Goal: Complete application form

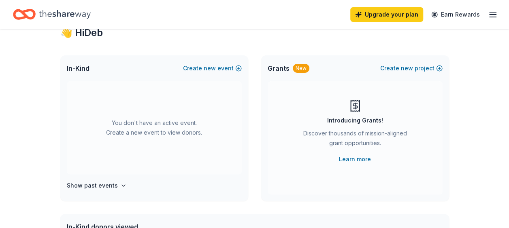
scroll to position [40, 0]
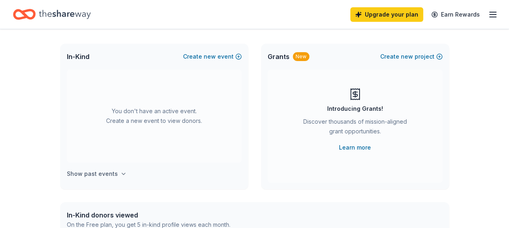
click at [101, 176] on h4 "Show past events" at bounding box center [92, 174] width 51 height 10
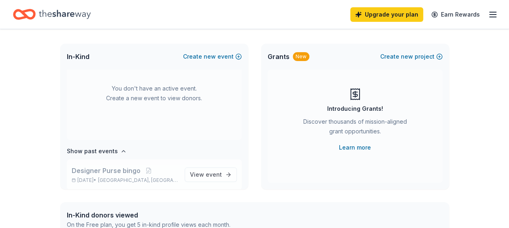
scroll to position [30, 0]
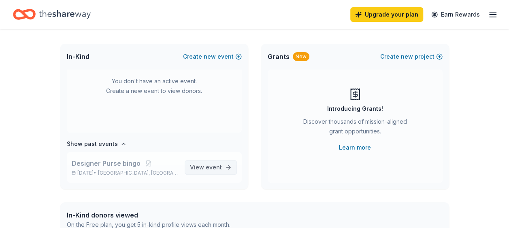
click at [198, 164] on span "View event" at bounding box center [206, 168] width 32 height 10
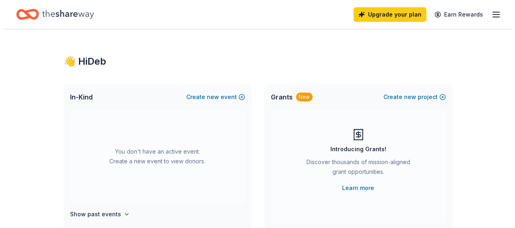
scroll to position [40, 0]
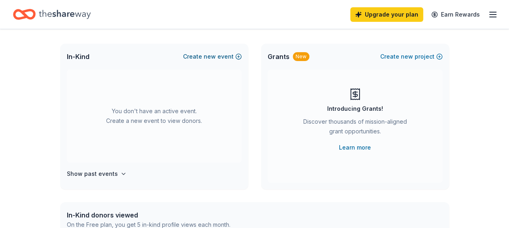
click at [208, 58] on span "new" at bounding box center [209, 57] width 12 height 10
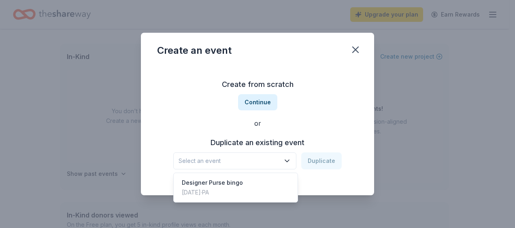
click at [288, 159] on icon "button" at bounding box center [287, 161] width 8 height 8
click at [233, 184] on div "Designer Purse bingo" at bounding box center [212, 183] width 61 height 10
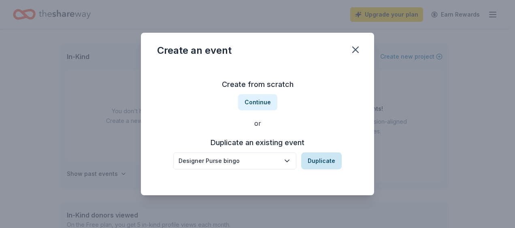
click at [316, 159] on button "Duplicate" at bounding box center [321, 161] width 40 height 17
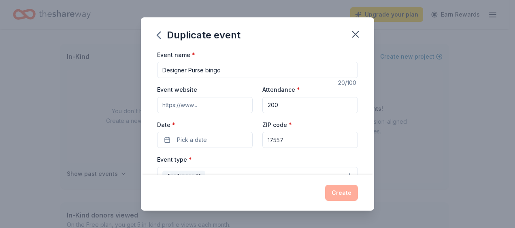
click at [282, 104] on input "200" at bounding box center [309, 105] width 95 height 16
type input "225"
click at [237, 141] on button "Pick a date" at bounding box center [204, 140] width 95 height 16
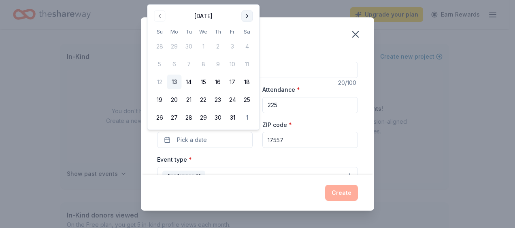
click at [244, 15] on button "Go to next month" at bounding box center [246, 16] width 11 height 11
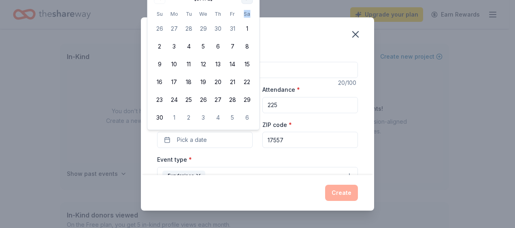
click at [244, 15] on th "Sa" at bounding box center [246, 14] width 15 height 8
click at [233, 9] on div "November 2025 Su Mo Tu We Th Fr Sa 26 27 28 29 30 31 1 2 3 4 5 6 7 8 9 10 11 12…" at bounding box center [203, 58] width 102 height 133
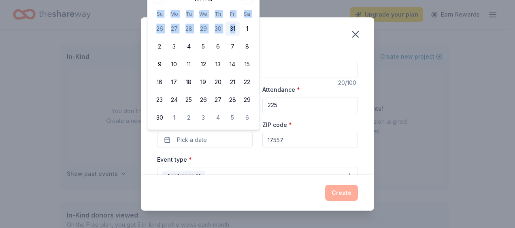
drag, startPoint x: 229, startPoint y: 8, endPoint x: 235, endPoint y: 24, distance: 17.3
click at [235, 24] on div "November 2025 Su Mo Tu We Th Fr Sa 26 27 28 29 30 31 1 2 3 4 5 6 7 8 9 10 11 12…" at bounding box center [203, 58] width 102 height 133
click at [231, 140] on button "Pick a date" at bounding box center [204, 140] width 95 height 16
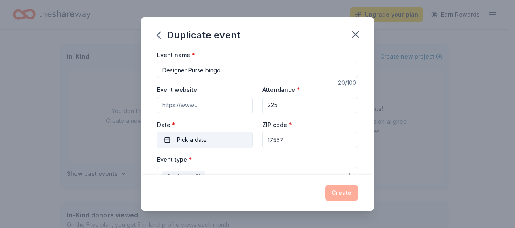
click at [167, 141] on button "Pick a date" at bounding box center [204, 140] width 95 height 16
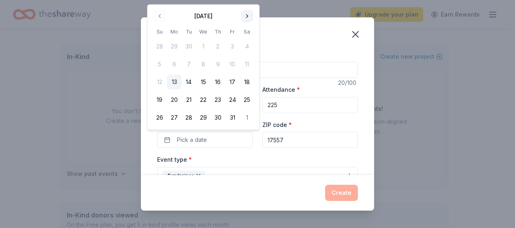
click at [245, 15] on button "Go to next month" at bounding box center [246, 16] width 11 height 11
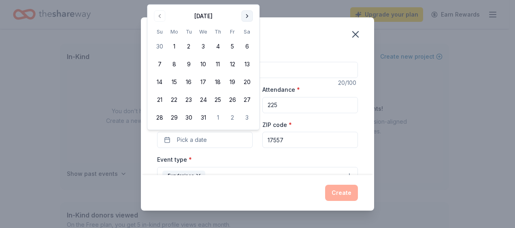
click at [248, 11] on button "Go to next month" at bounding box center [246, 16] width 11 height 11
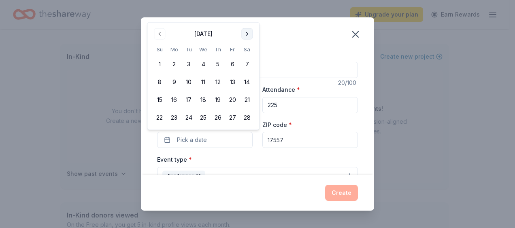
click at [246, 32] on button "Go to next month" at bounding box center [246, 33] width 11 height 11
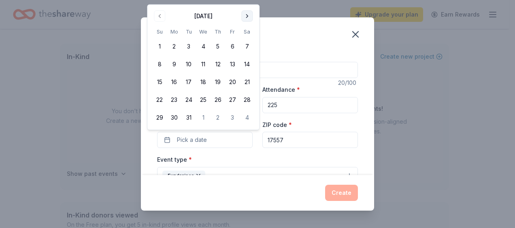
click at [245, 19] on button "Go to next month" at bounding box center [246, 16] width 11 height 11
click at [246, 4] on div "May 2026 Su Mo Tu We Th Fr Sa 26 27 28 29 30 1 2 3 4 5 6 7 8 9 10 11 12 13 14 1…" at bounding box center [203, 58] width 102 height 133
click at [246, 14] on button "Go to next month" at bounding box center [246, 16] width 11 height 11
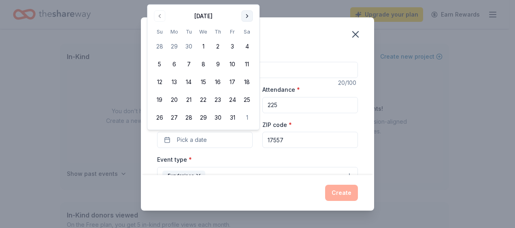
click at [246, 14] on button "Go to next month" at bounding box center [246, 16] width 11 height 11
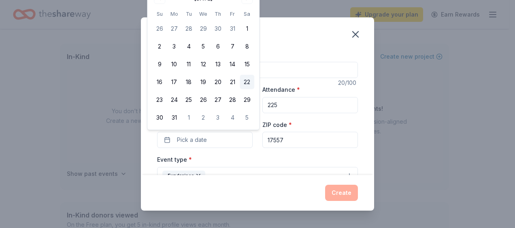
click at [249, 80] on button "22" at bounding box center [246, 82] width 15 height 15
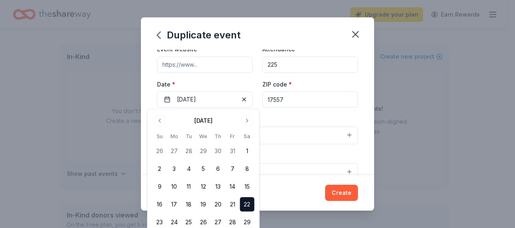
click at [317, 83] on div "ZIP code * 17557" at bounding box center [309, 93] width 95 height 29
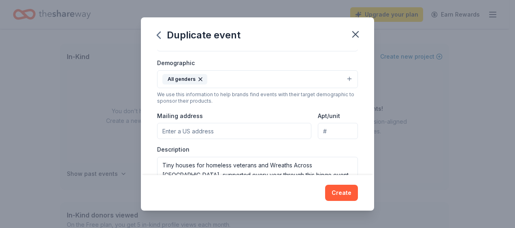
scroll to position [121, 0]
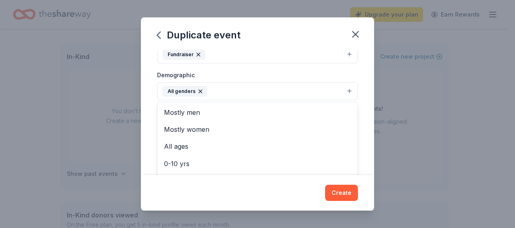
click at [257, 84] on button "All genders" at bounding box center [257, 92] width 201 height 18
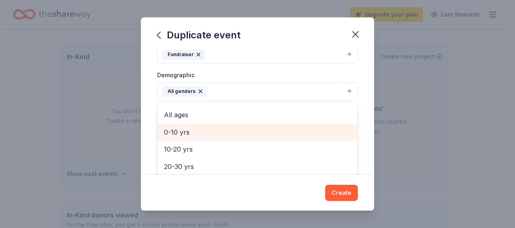
scroll to position [72, 0]
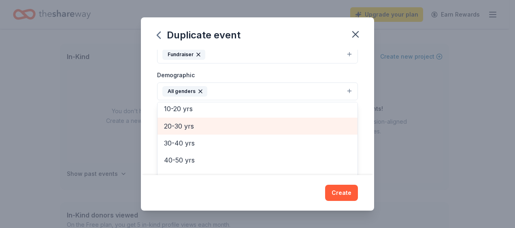
click at [236, 124] on span "20-30 yrs" at bounding box center [257, 126] width 187 height 11
click at [218, 125] on span "30-40 yrs" at bounding box center [257, 126] width 187 height 11
click at [218, 128] on span "40-50 yrs" at bounding box center [257, 126] width 187 height 11
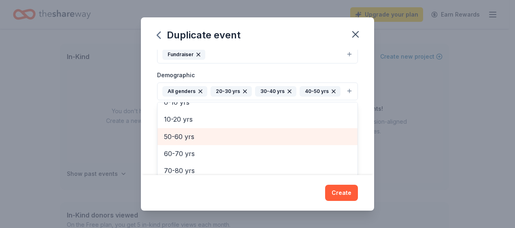
scroll to position [61, 0]
click at [218, 132] on span "50-60 yrs" at bounding box center [257, 137] width 187 height 11
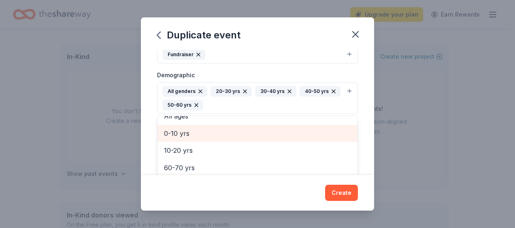
scroll to position [44, 0]
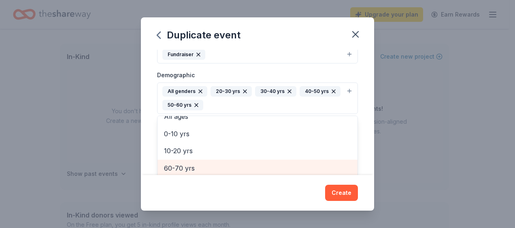
click at [213, 164] on span "60-70 yrs" at bounding box center [257, 168] width 187 height 11
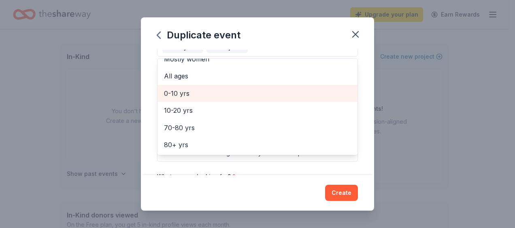
scroll to position [243, 0]
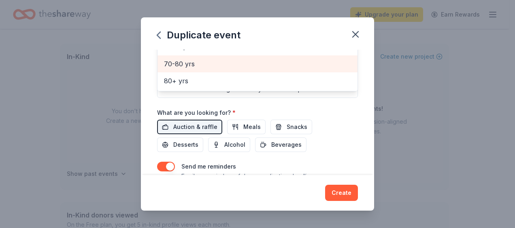
click at [193, 64] on span "70-80 yrs" at bounding box center [257, 64] width 187 height 11
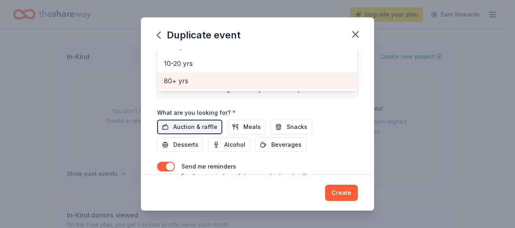
scroll to position [260, 0]
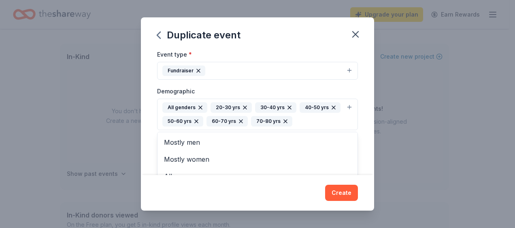
click at [301, 116] on div "All genders 20-30 yrs 30-40 yrs 40-50 yrs 50-60 yrs 60-70 yrs 70-80 yrs" at bounding box center [252, 114] width 180 height 24
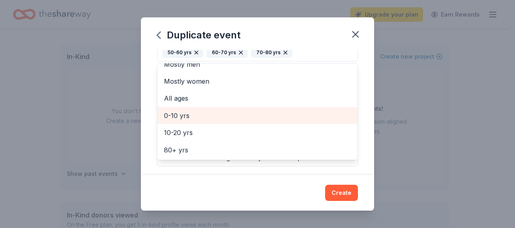
scroll to position [186, 0]
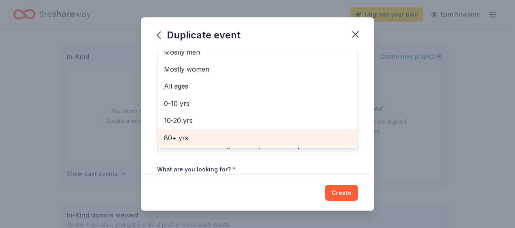
click at [195, 134] on span "80+ yrs" at bounding box center [257, 138] width 187 height 11
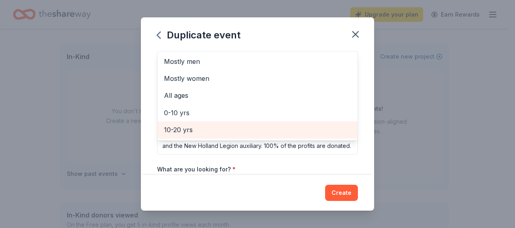
scroll to position [0, 0]
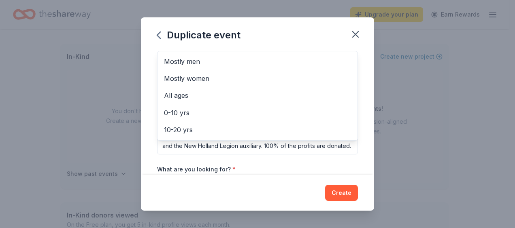
click at [365, 73] on div "Event name * Designer Purse bingo 20 /100 Event website Attendance * 225 Date *…" at bounding box center [257, 113] width 233 height 126
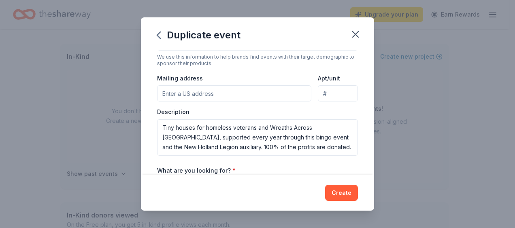
scroll to position [186, 0]
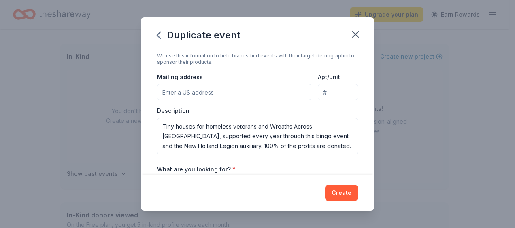
click at [213, 92] on input "Mailing address" at bounding box center [234, 92] width 154 height 16
click at [234, 89] on input "18 Quail Ln" at bounding box center [234, 92] width 154 height 16
type input "[STREET_ADDRESS]"
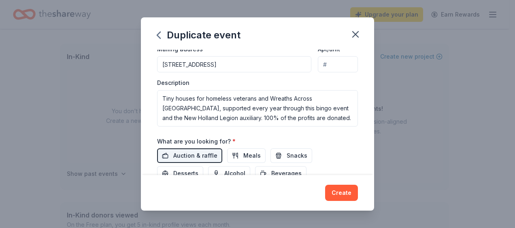
scroll to position [227, 0]
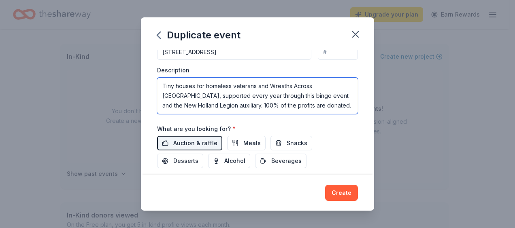
click at [176, 93] on textarea "Tiny houses for homeless veterans and Wreaths Across America, supported every y…" at bounding box center [257, 96] width 201 height 36
click at [178, 84] on textarea "Tiny houses for homeless veterans and Wreaths Across America, supported every y…" at bounding box center [257, 96] width 201 height 36
click at [209, 83] on textarea "Tiny Houses for homeless veterans and Wreaths Across America, supported every y…" at bounding box center [257, 96] width 201 height 36
click at [237, 85] on textarea "Tiny Houses for Homeless veterans and Wreaths Across America, supported every y…" at bounding box center [257, 96] width 201 height 36
click at [337, 83] on textarea "Tiny Houses for Homeless Veterans and Wreaths Across America, supported every y…" at bounding box center [257, 96] width 201 height 36
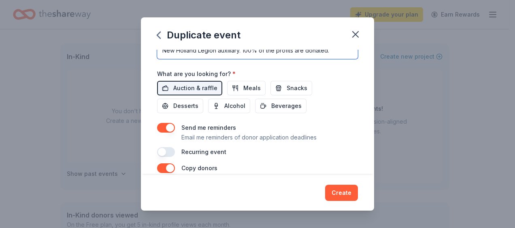
scroll to position [241, 0]
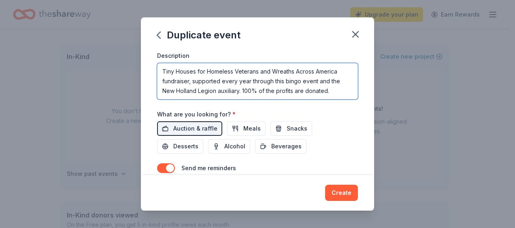
click at [163, 68] on textarea "Tiny Houses for Homeless Veterans and Wreaths Across America fundraiser, suppor…" at bounding box center [257, 81] width 201 height 36
drag, startPoint x: 227, startPoint y: 78, endPoint x: 233, endPoint y: 75, distance: 6.3
click at [227, 78] on textarea "Annual fundraiser for Tiny Houses for Homeless Veterans and Wreaths Across Amer…" at bounding box center [257, 81] width 201 height 36
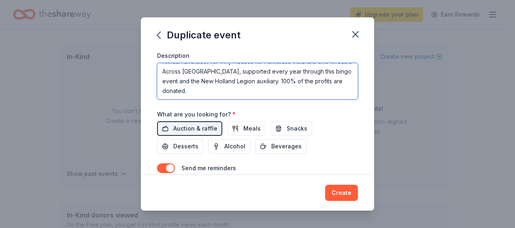
click at [236, 78] on textarea "Annual fundraiser for Tiny Houses for Homeless Veterans and Wreaths Across Amer…" at bounding box center [257, 81] width 201 height 36
click at [213, 89] on textarea "Annual fundraiser for Tiny Houses for Homeless Veterans and Wreaths Across Amer…" at bounding box center [257, 81] width 201 height 36
click at [308, 87] on textarea "Annual fundraiser for Tiny Houses for Homeless Veterans and Wreaths Across [GEO…" at bounding box center [257, 81] width 201 height 36
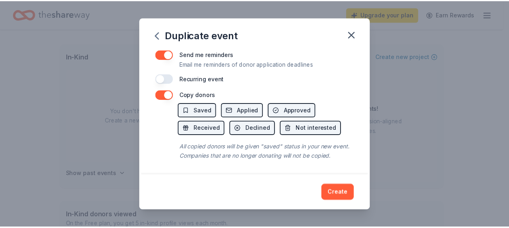
scroll to position [362, 0]
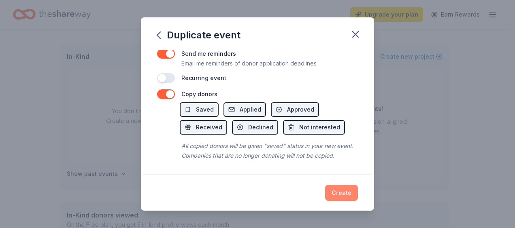
type textarea "Annual fundraiser for Tiny Houses for Homeless Veterans and Wreaths Across [GEO…"
click at [333, 186] on button "Create" at bounding box center [341, 193] width 33 height 16
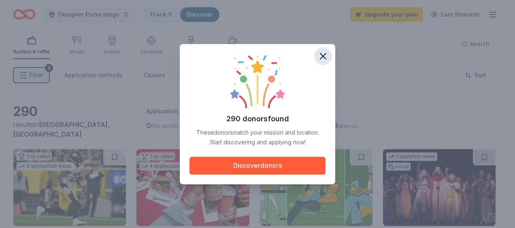
click at [321, 55] on icon "button" at bounding box center [322, 56] width 11 height 11
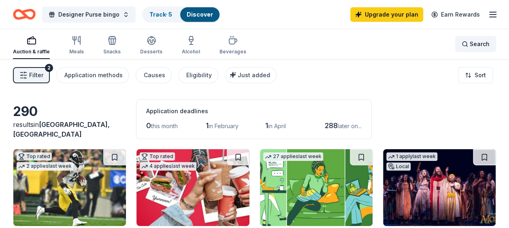
click at [476, 43] on span "Search" at bounding box center [479, 44] width 20 height 10
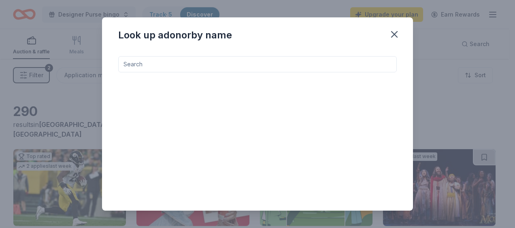
click at [284, 66] on input at bounding box center [257, 64] width 278 height 16
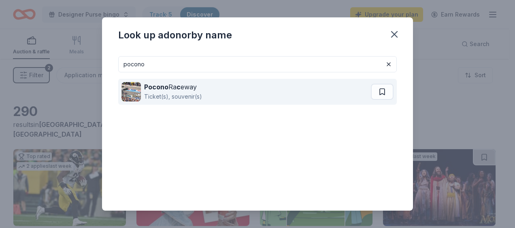
type input "pocono"
click at [194, 87] on div "Pocono Ra c eway" at bounding box center [173, 87] width 58 height 10
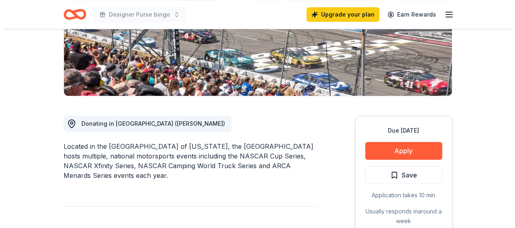
scroll to position [162, 0]
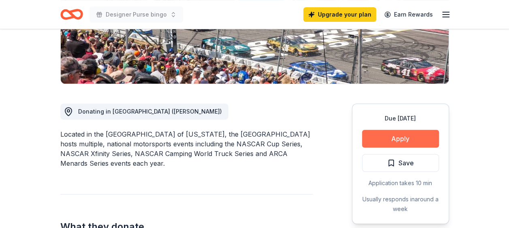
click at [396, 138] on button "Apply" at bounding box center [400, 139] width 77 height 18
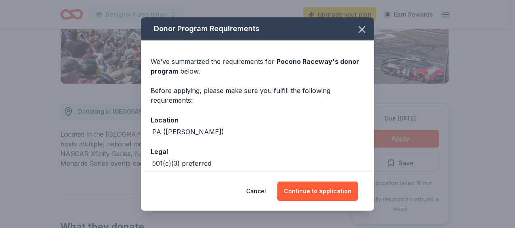
scroll to position [39, 0]
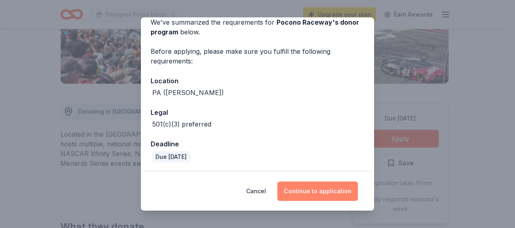
click at [319, 187] on button "Continue to application" at bounding box center [317, 191] width 81 height 19
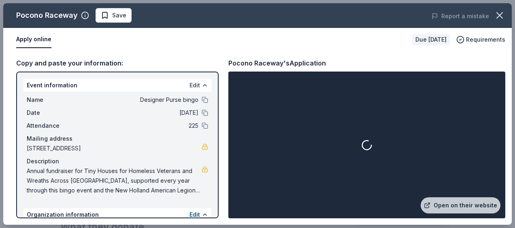
click at [193, 85] on button "Edit" at bounding box center [194, 86] width 11 height 10
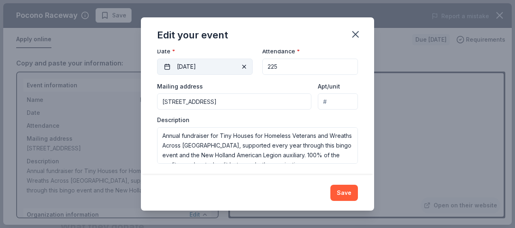
scroll to position [104, 0]
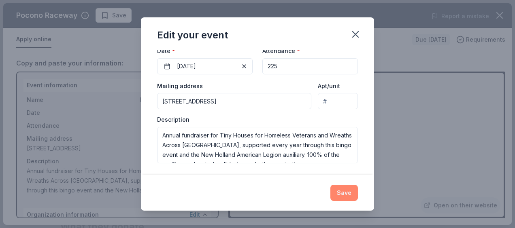
click at [342, 193] on button "Save" at bounding box center [344, 193] width 28 height 16
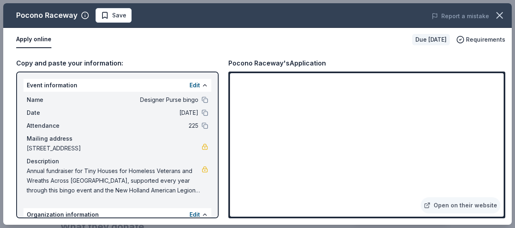
click at [195, 85] on div "Edit" at bounding box center [198, 86] width 19 height 10
click at [189, 85] on button "Edit" at bounding box center [194, 86] width 11 height 10
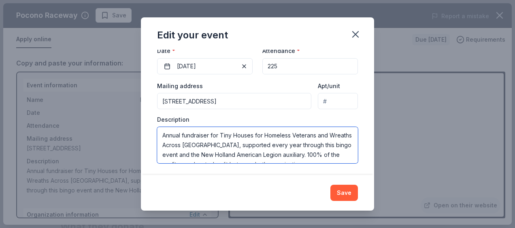
click at [163, 136] on textarea "Annual fundraiser for Tiny Houses for Homeless Veterans and Wreaths Across [GEO…" at bounding box center [257, 145] width 201 height 36
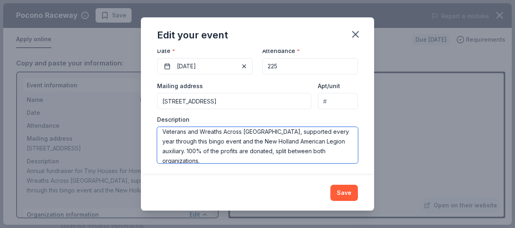
scroll to position [19, 0]
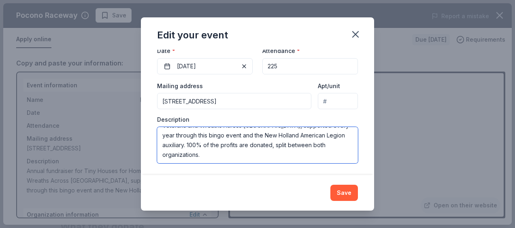
click at [215, 154] on textarea "Hello, this is our annual fundraiser for Tiny Houses for Homeless Veterans and …" at bounding box center [257, 145] width 201 height 36
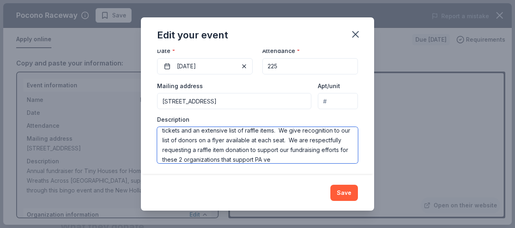
scroll to position [63, 0]
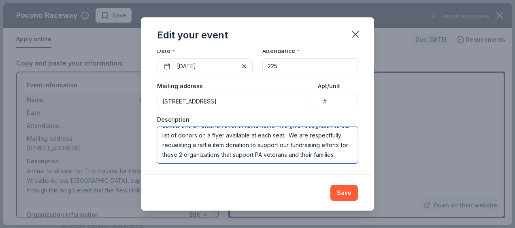
click at [332, 149] on textarea "Hello, this is our annual fundraiser for Tiny Houses for Homeless Veterans and …" at bounding box center [257, 145] width 201 height 36
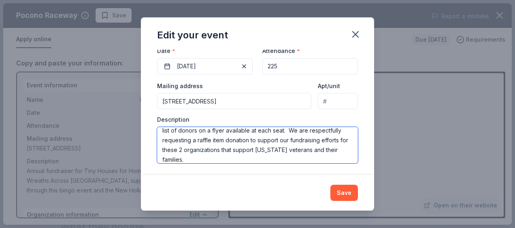
click at [276, 162] on textarea "Hello, this is our annual fundraiser for Tiny Houses for Homeless Veterans and …" at bounding box center [257, 145] width 201 height 36
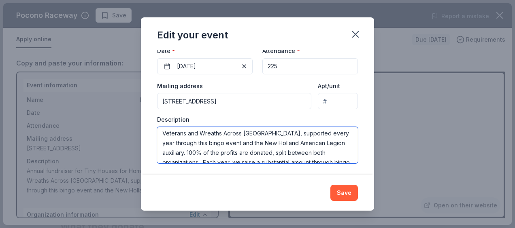
scroll to position [0, 0]
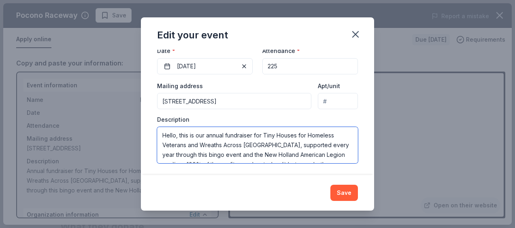
click at [229, 154] on textarea "Hello, this is our annual fundraiser for Tiny Houses for Homeless Veterans and …" at bounding box center [257, 145] width 201 height 36
click at [332, 154] on textarea "Hello, this is our annual fundraiser for Tiny Houses for Homeless Veterans and …" at bounding box center [257, 145] width 201 height 36
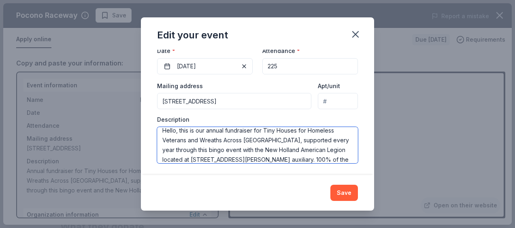
click at [335, 149] on textarea "Hello, this is our annual fundraiser for Tiny Houses for Homeless Veterans and …" at bounding box center [257, 145] width 201 height 36
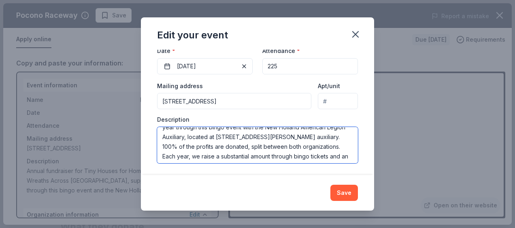
scroll to position [45, 0]
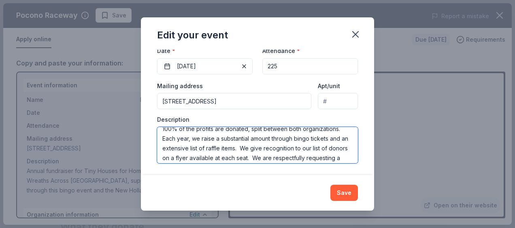
click at [184, 129] on textarea "Hello, this is our annual fundraiser for Tiny Houses for Homeless Veterans and …" at bounding box center [257, 145] width 201 height 36
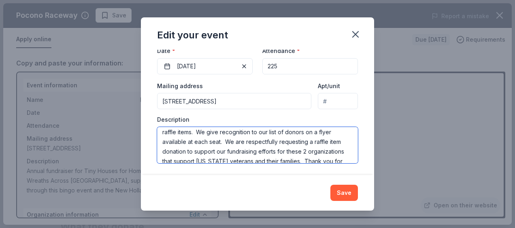
scroll to position [74, 0]
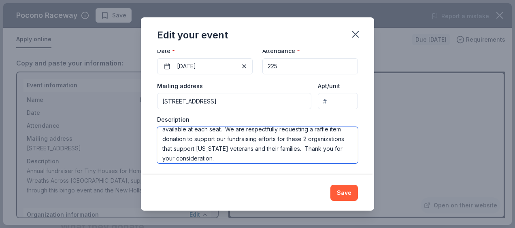
click at [296, 157] on textarea "Hello, this is our annual fundraiser for Tiny Houses for Homeless Veterans and …" at bounding box center [257, 145] width 201 height 36
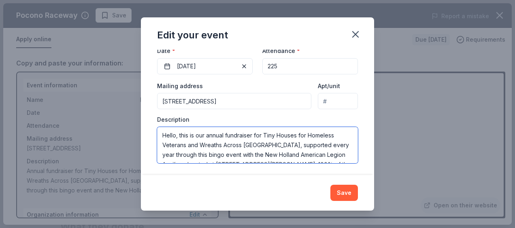
click at [180, 135] on textarea "Hello, this is our annual fundraiser for Tiny Houses for Homeless Veterans and …" at bounding box center [257, 145] width 201 height 36
drag, startPoint x: 169, startPoint y: 153, endPoint x: 188, endPoint y: 139, distance: 22.9
click at [170, 153] on textarea "Hello, my name is [PERSON_NAME] and I am a fundraising committee member for the…" at bounding box center [257, 145] width 201 height 36
drag, startPoint x: 178, startPoint y: 152, endPoint x: 189, endPoint y: 148, distance: 11.1
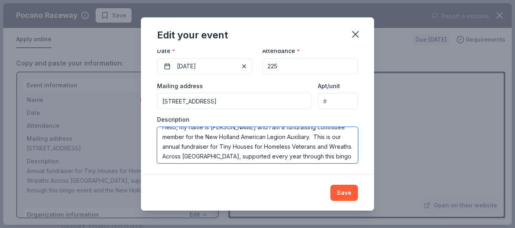
scroll to position [16, 0]
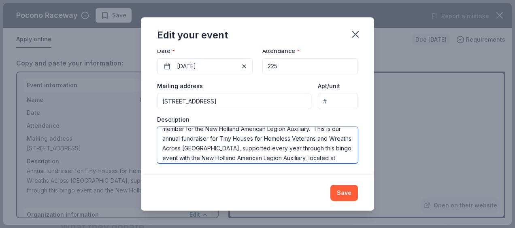
click at [203, 138] on textarea "Hello, my name is [PERSON_NAME] and I am a fundraising committee member for the…" at bounding box center [257, 145] width 201 height 36
click at [231, 138] on textarea "Hello, my name is [PERSON_NAME] and I am a fundraising committee member for the…" at bounding box center [257, 145] width 201 height 36
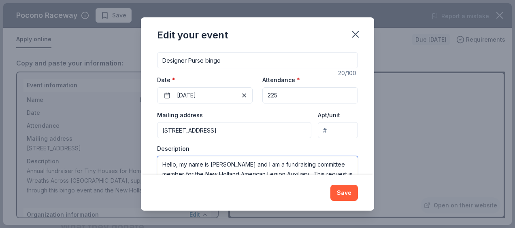
scroll to position [63, 0]
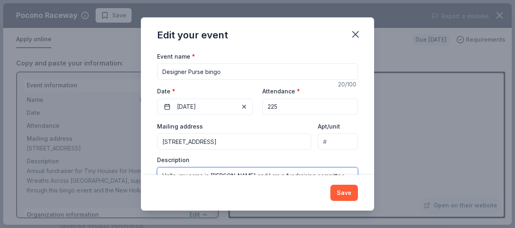
type textarea "Hello, my name is [PERSON_NAME] and I am a fundraising committee member for the…"
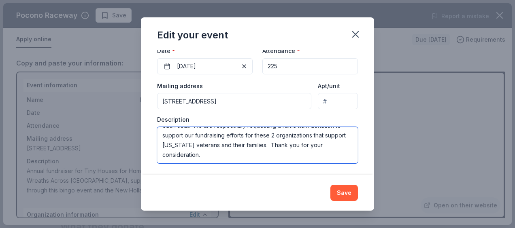
scroll to position [107, 0]
drag, startPoint x: 162, startPoint y: 135, endPoint x: 286, endPoint y: 160, distance: 126.4
click at [286, 160] on textarea "Hello, my name is [PERSON_NAME] and I am a fundraising committee member for the…" at bounding box center [257, 145] width 201 height 36
click at [224, 157] on textarea "Hello, my name is [PERSON_NAME] and I am a fundraising committee member for the…" at bounding box center [257, 145] width 201 height 36
